Goal: Task Accomplishment & Management: Complete application form

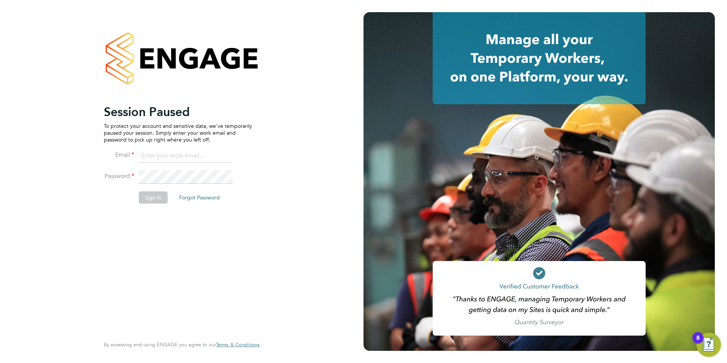
type input "becky@carbonrecruitment.co.uk"
click at [150, 195] on button "Sign In" at bounding box center [153, 197] width 29 height 12
